Goal: Information Seeking & Learning: Learn about a topic

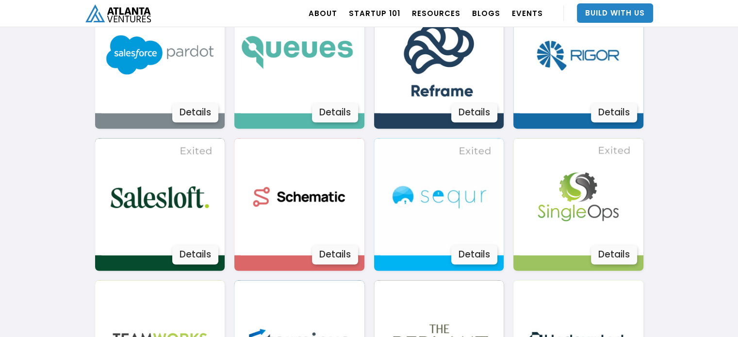
scroll to position [1747, 0]
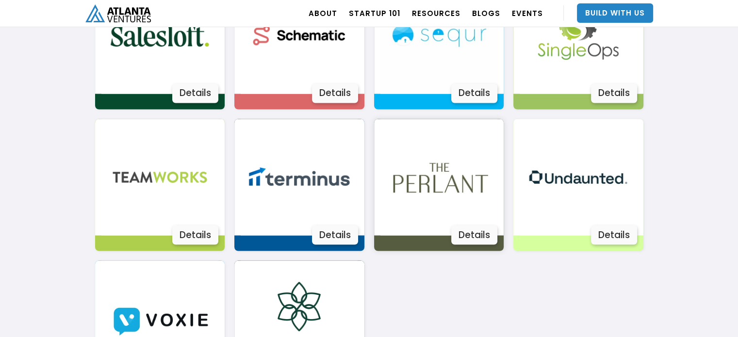
click at [456, 233] on div "Details" at bounding box center [474, 234] width 46 height 19
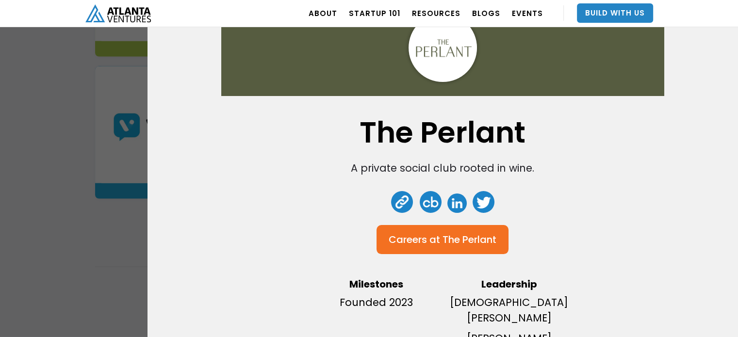
scroll to position [0, 0]
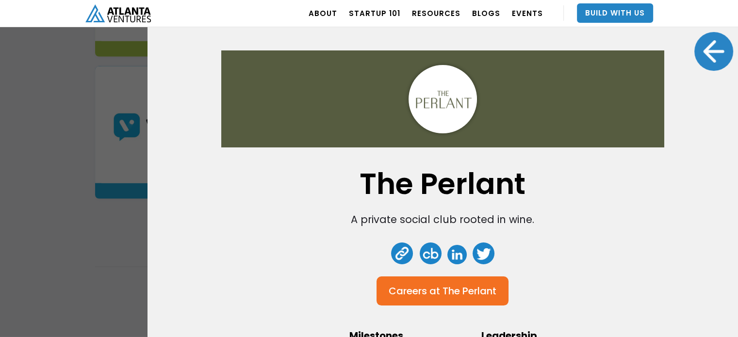
click at [708, 57] on div at bounding box center [714, 51] width 39 height 39
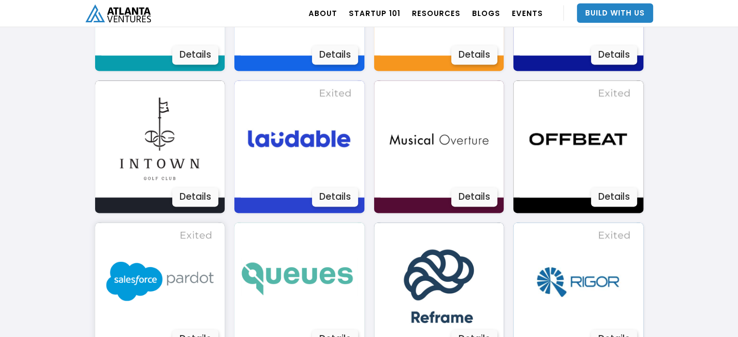
scroll to position [1359, 0]
click at [155, 166] on img at bounding box center [159, 139] width 117 height 117
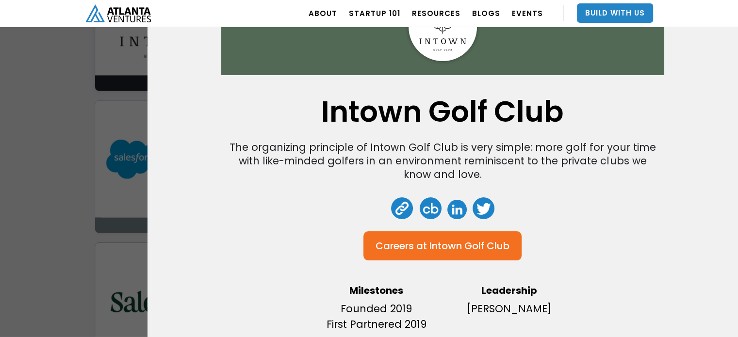
scroll to position [1505, 0]
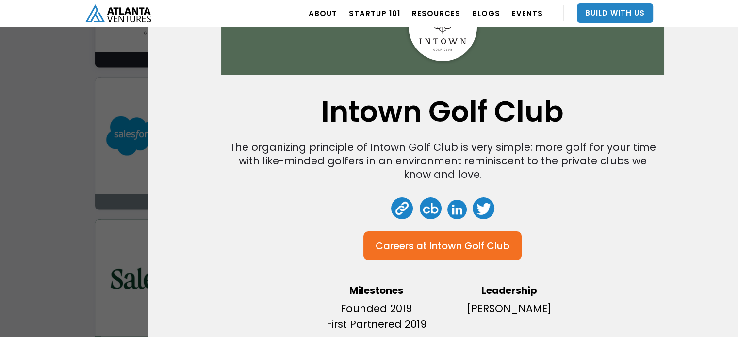
click at [468, 303] on p "[PERSON_NAME]" at bounding box center [509, 309] width 123 height 16
click at [458, 201] on link at bounding box center [457, 209] width 19 height 19
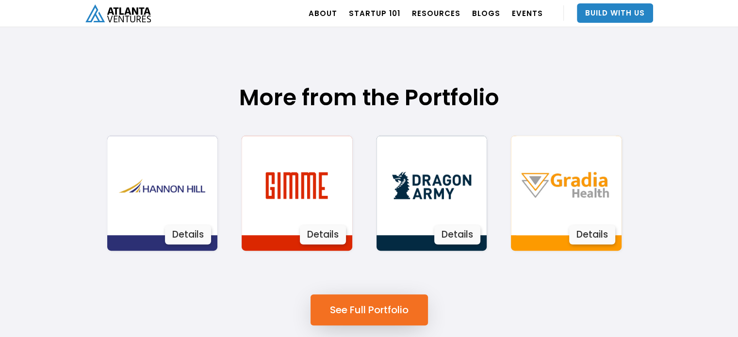
scroll to position [485, 0]
